Goal: Information Seeking & Learning: Learn about a topic

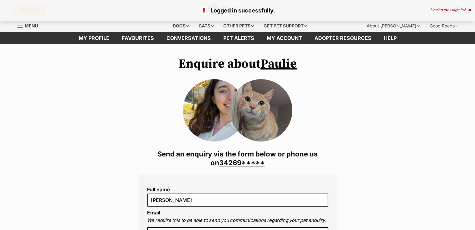
click at [273, 64] on link "Paulie" at bounding box center [278, 64] width 36 height 16
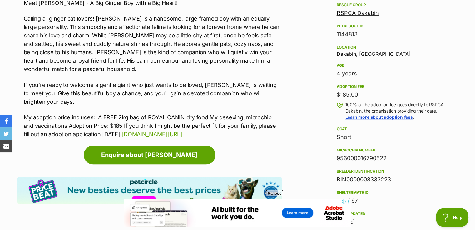
click at [239, 81] on p "If you're ready to welcome a gentle giant who just wants to be loved, [PERSON_N…" at bounding box center [153, 93] width 258 height 25
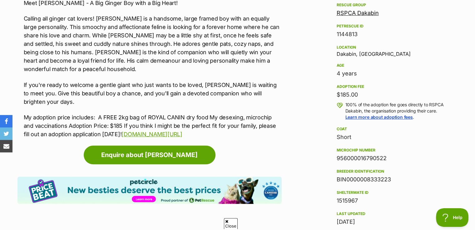
drag, startPoint x: 367, startPoint y: 32, endPoint x: 333, endPoint y: 35, distance: 34.5
click at [333, 35] on aside "Rescue group RSPCA Dakabin PetRescue ID 1144813 Location Dakabin, [GEOGRAPHIC_D…" at bounding box center [392, 145] width 131 height 288
copy div "1144813"
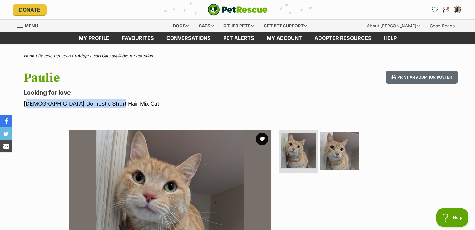
drag, startPoint x: 116, startPoint y: 104, endPoint x: 23, endPoint y: 104, distance: 93.0
click at [23, 104] on div "Paulie Looking for love [DEMOGRAPHIC_DATA] Domestic Short Hair Mix Cat Print an…" at bounding box center [237, 89] width 459 height 37
copy p "[DEMOGRAPHIC_DATA] Domestic Short Hair Mix Cat"
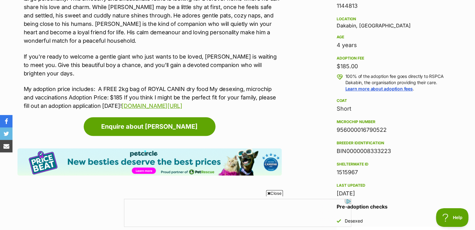
scroll to position [406, 0]
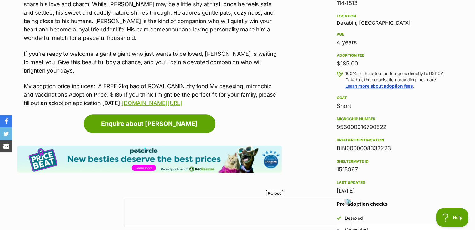
drag, startPoint x: 375, startPoint y: 127, endPoint x: 333, endPoint y: 126, distance: 41.9
click at [333, 126] on aside "Rescue group RSPCA Dakabin PetRescue ID 1144813 Location Dakabin, [GEOGRAPHIC_D…" at bounding box center [392, 114] width 131 height 288
copy div "956000016790522"
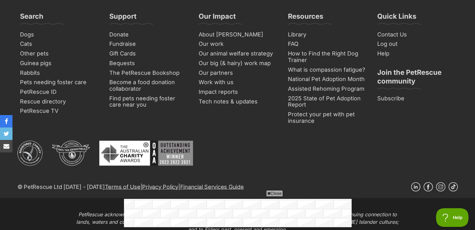
scroll to position [833, 0]
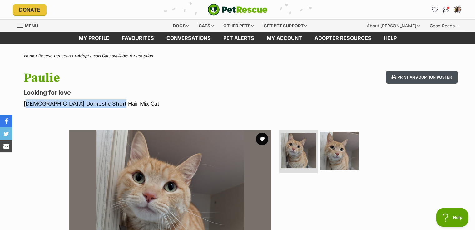
click at [420, 81] on button "Print an adoption poster" at bounding box center [422, 77] width 72 height 13
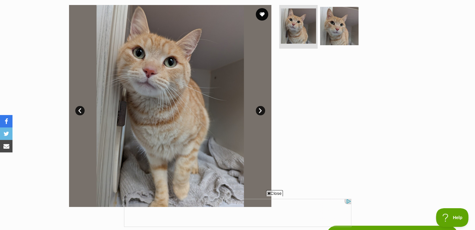
scroll to position [0, 0]
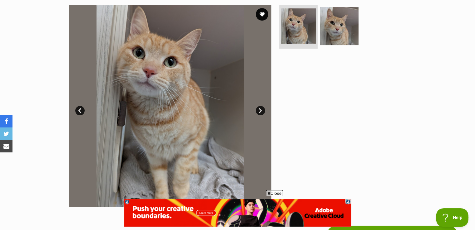
click at [347, 105] on div at bounding box center [342, 106] width 128 height 202
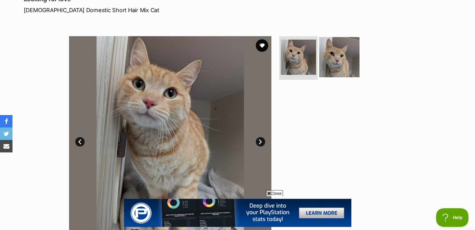
click at [324, 67] on img at bounding box center [339, 57] width 40 height 40
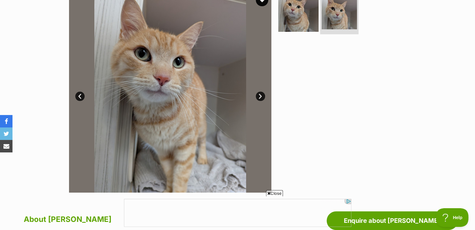
scroll to position [94, 0]
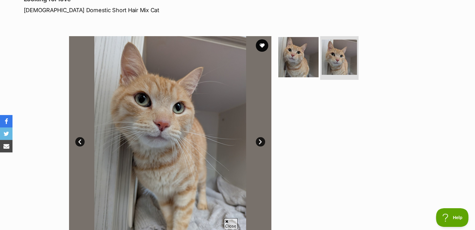
click at [296, 59] on img at bounding box center [298, 57] width 40 height 40
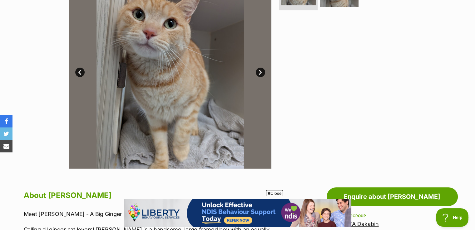
scroll to position [125, 0]
